Goal: Transaction & Acquisition: Purchase product/service

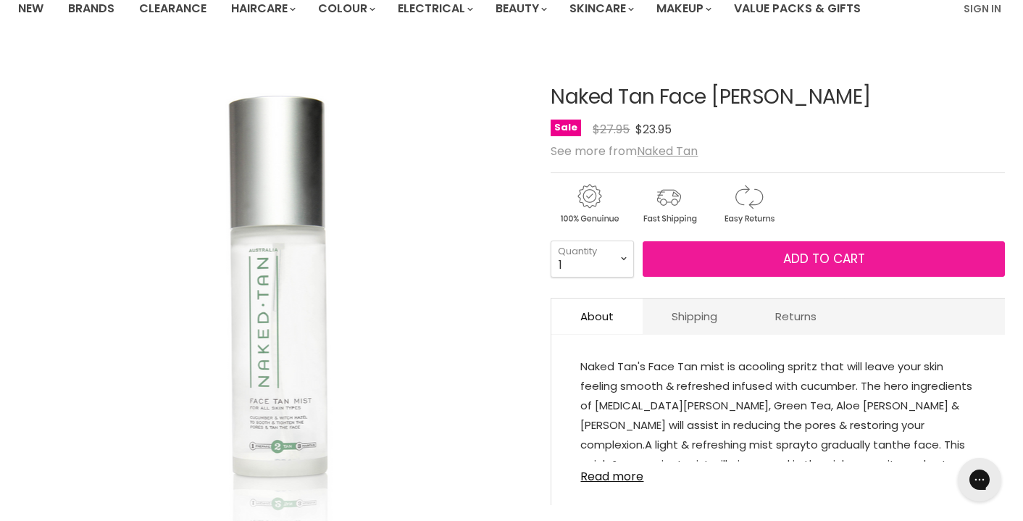
click at [848, 267] on span "Add to cart" at bounding box center [824, 258] width 82 height 17
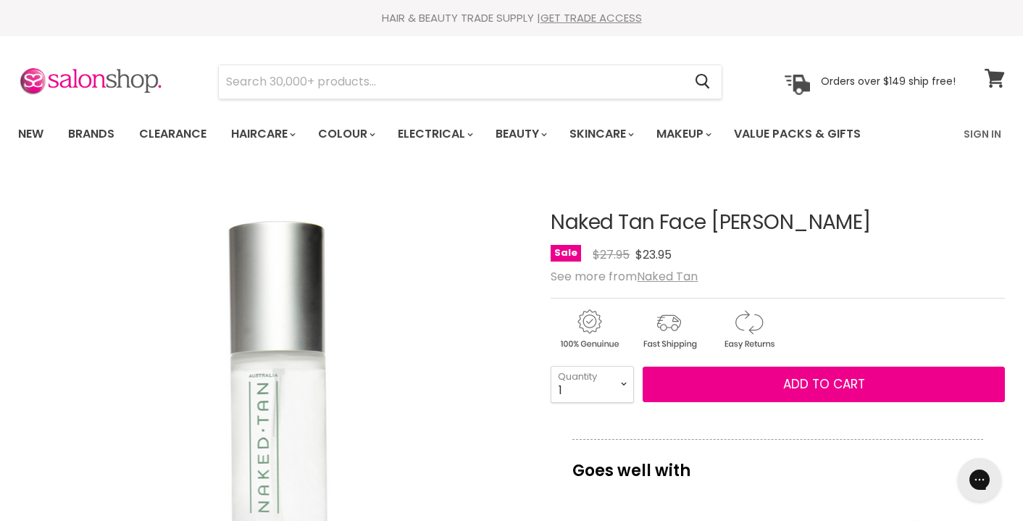
click at [990, 75] on icon at bounding box center [995, 78] width 20 height 19
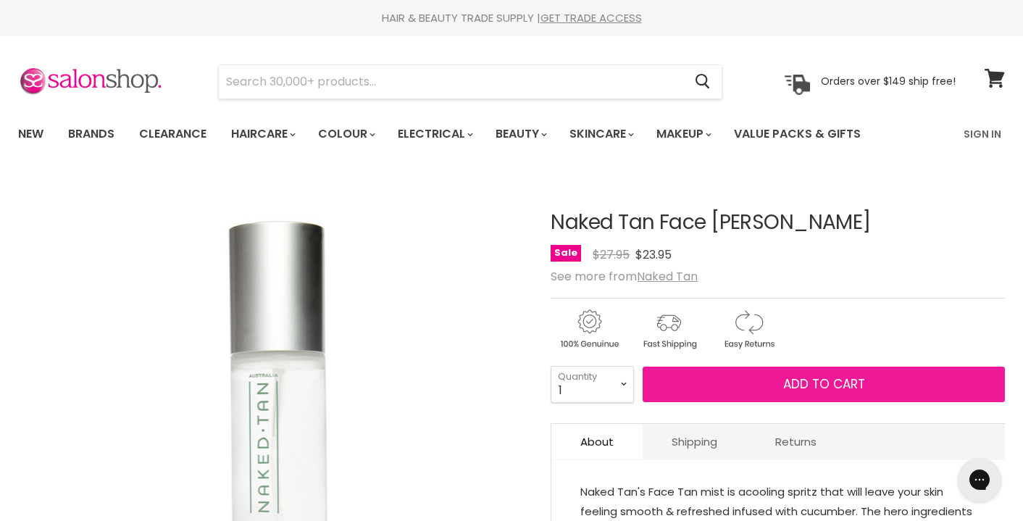
click at [748, 381] on button "Add to cart" at bounding box center [824, 385] width 362 height 36
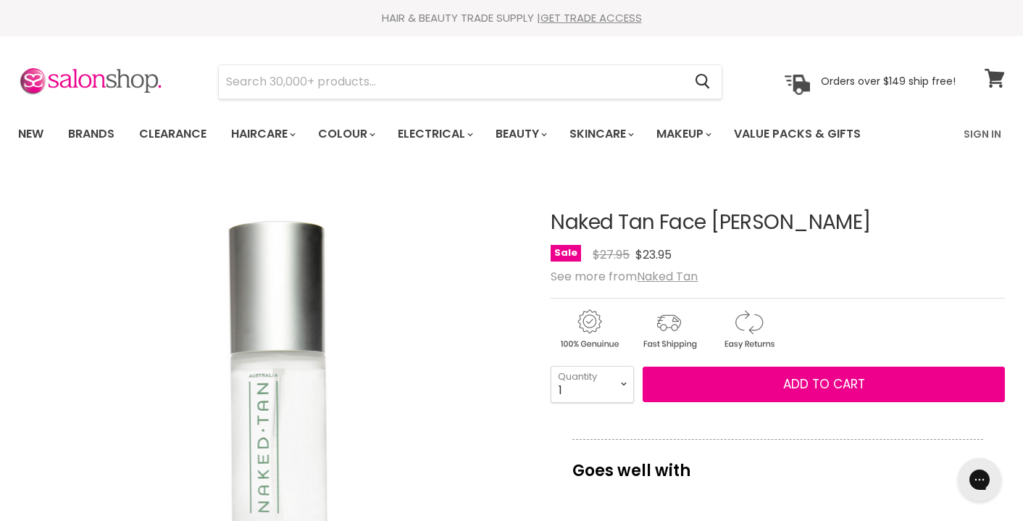
click at [994, 71] on icon at bounding box center [995, 78] width 20 height 19
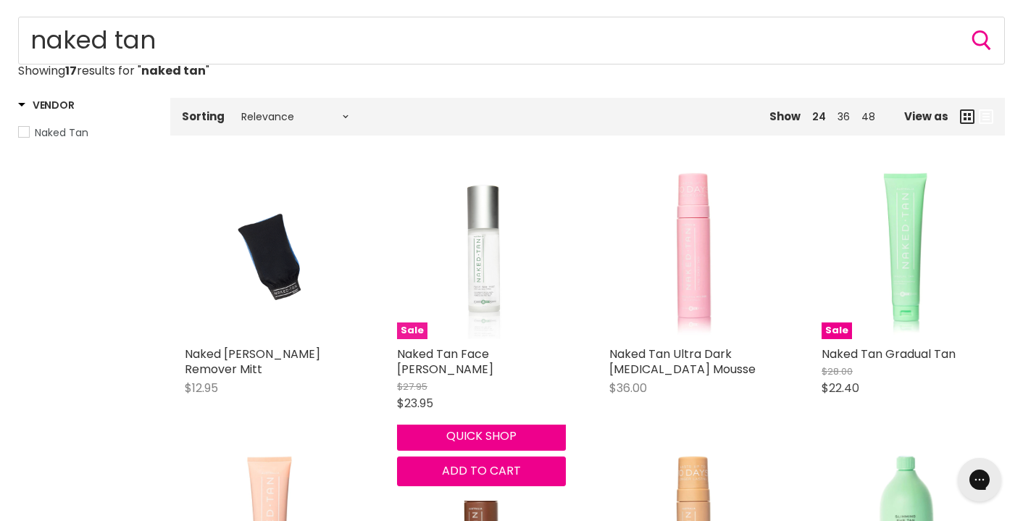
click at [453, 280] on img "Main content" at bounding box center [481, 254] width 122 height 169
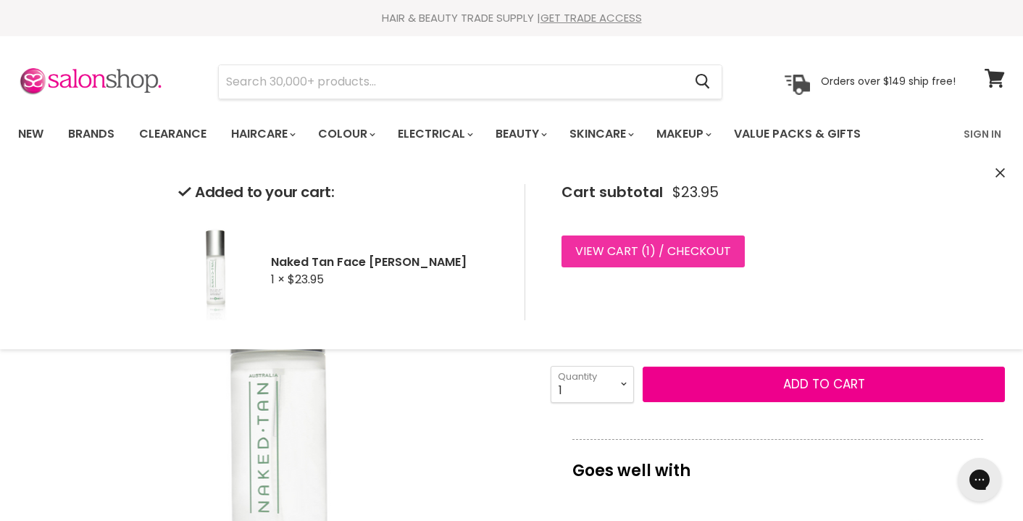
click at [674, 261] on link "View cart ( 1 ) / Checkout" at bounding box center [653, 252] width 183 height 32
